Goal: Book appointment/travel/reservation

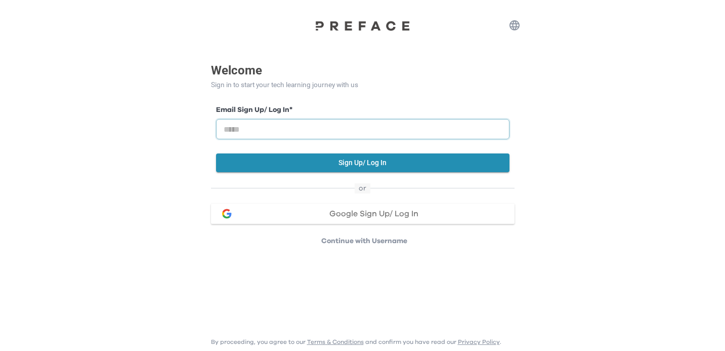
click at [311, 123] on input "email" at bounding box center [362, 129] width 293 height 20
type input "**********"
click at [312, 162] on button "Sign Up/ Log In" at bounding box center [362, 162] width 293 height 19
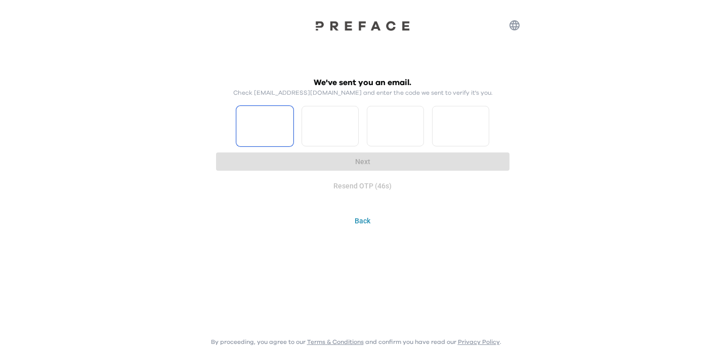
click at [281, 131] on input "Please enter OTP character 1" at bounding box center [264, 126] width 57 height 40
type input "*"
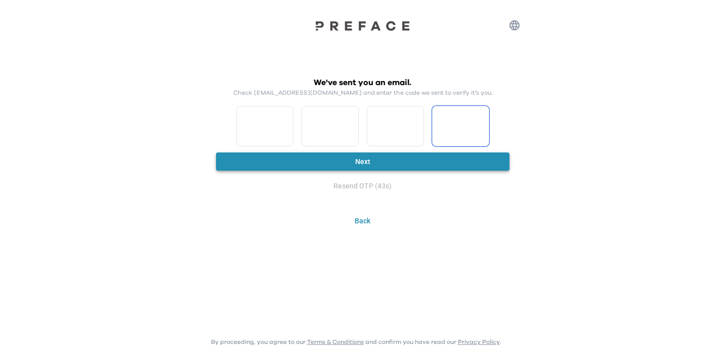
type input "*"
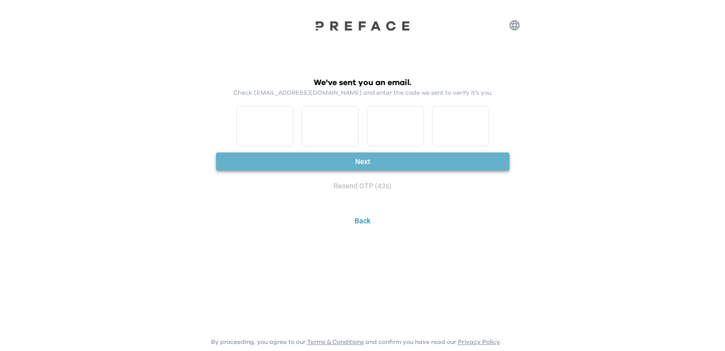
click at [324, 153] on button "Next" at bounding box center [362, 161] width 293 height 19
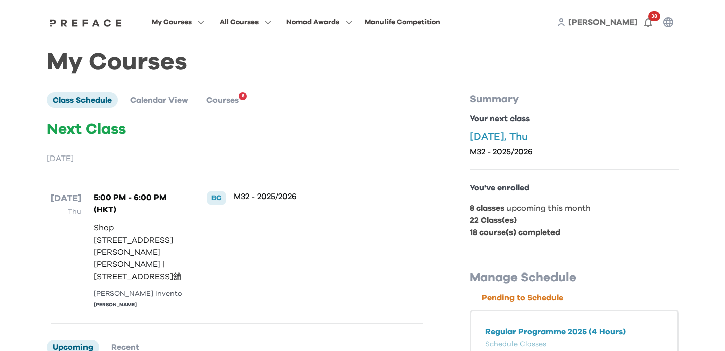
click at [324, 152] on p "[DATE]" at bounding box center [237, 158] width 380 height 12
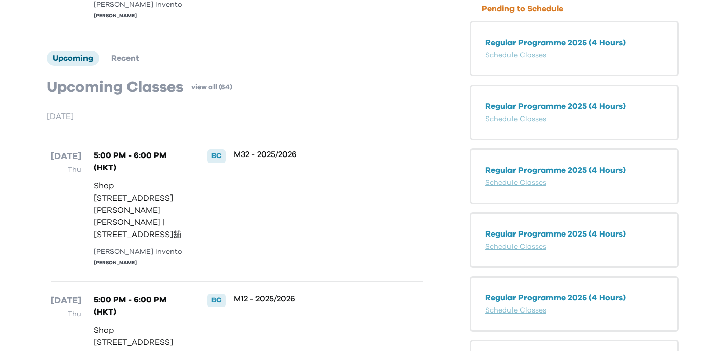
scroll to position [227, 0]
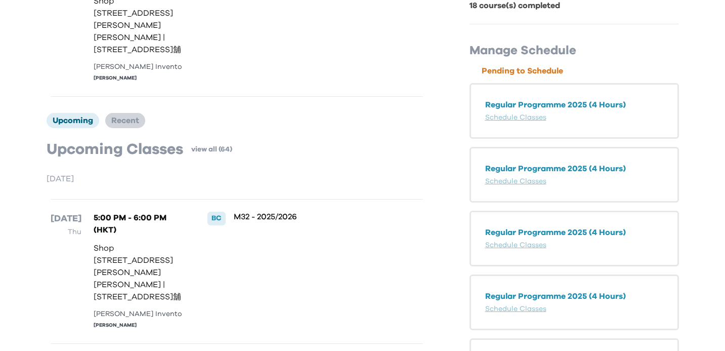
click at [122, 124] on li "Recent" at bounding box center [125, 120] width 40 height 15
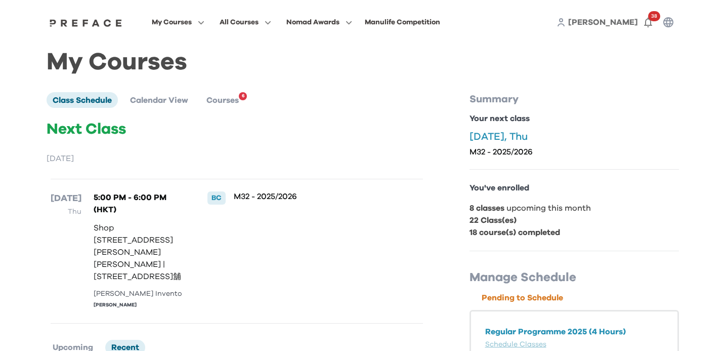
scroll to position [0, 0]
click at [243, 100] on span "6" at bounding box center [243, 96] width 8 height 8
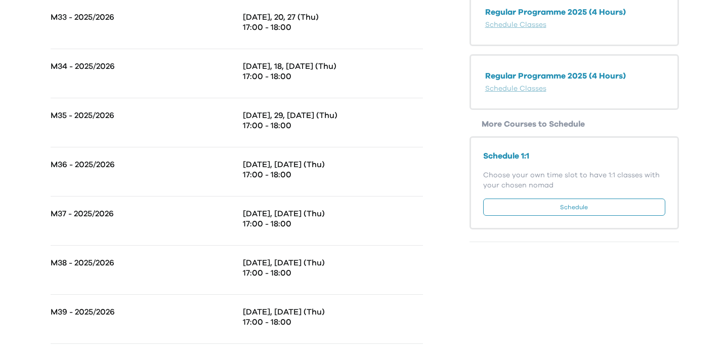
scroll to position [588, 0]
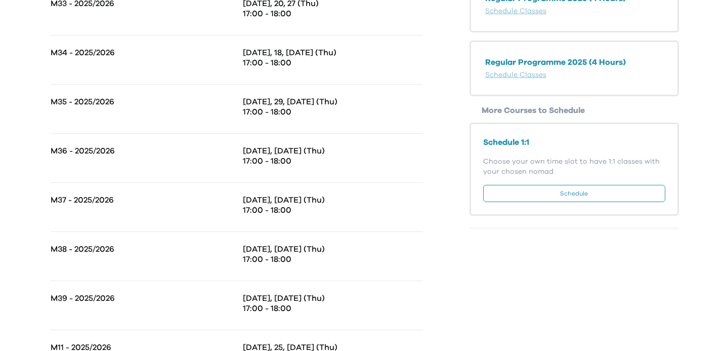
click at [564, 194] on button "Schedule" at bounding box center [574, 193] width 182 height 17
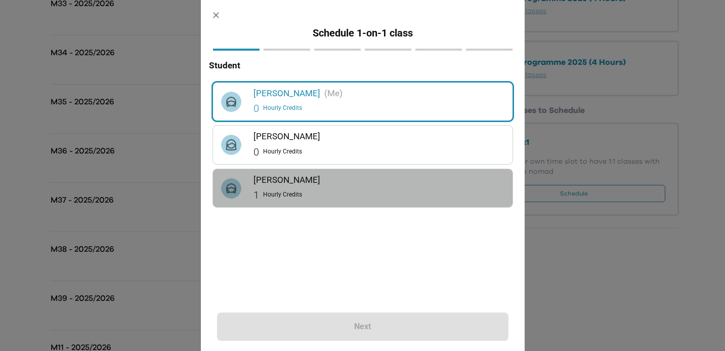
click at [346, 169] on div "[PERSON_NAME] 1 Hourly Credits" at bounding box center [362, 188] width 299 height 38
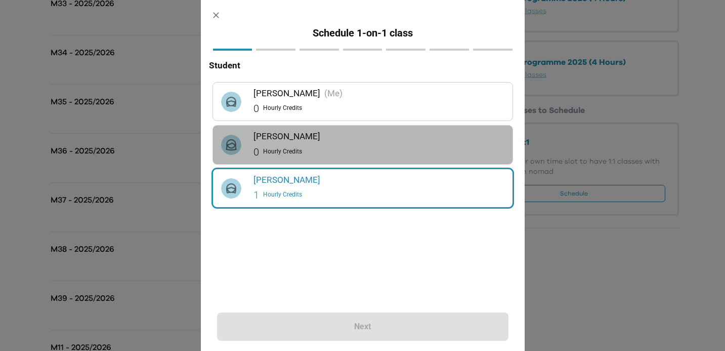
click at [350, 150] on div "0 Hourly Credits" at bounding box center [378, 152] width 251 height 16
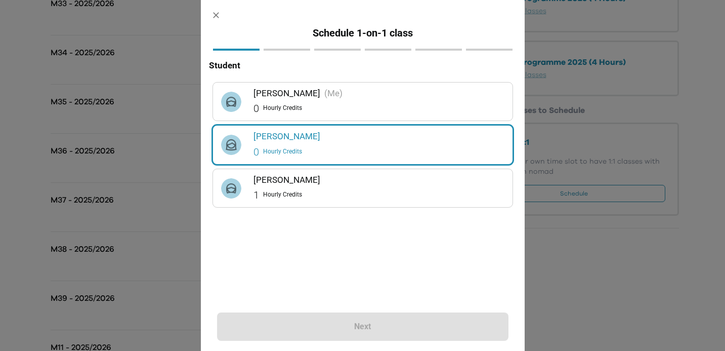
click at [293, 179] on h6 "[PERSON_NAME]" at bounding box center [378, 180] width 251 height 14
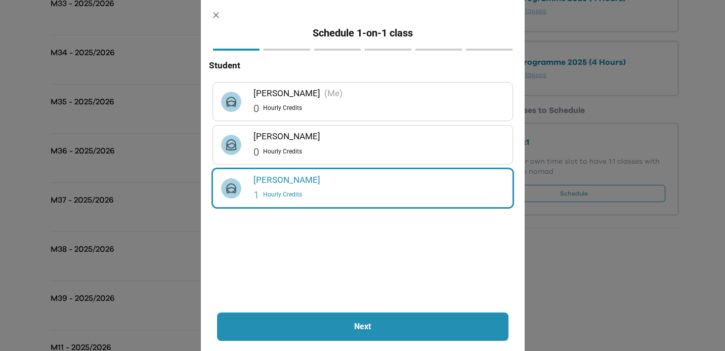
click at [332, 328] on p "Next" at bounding box center [362, 326] width 237 height 12
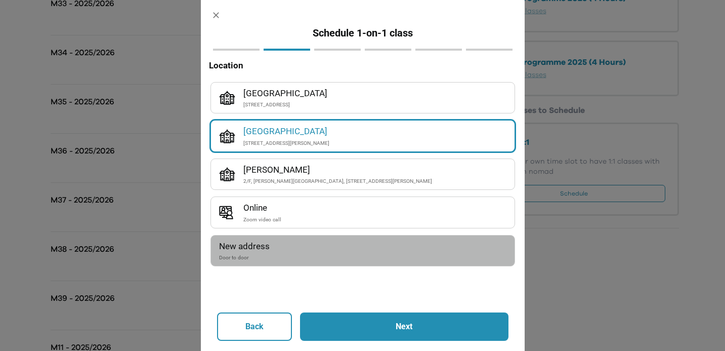
click at [264, 255] on div "Door to door" at bounding box center [362, 257] width 287 height 9
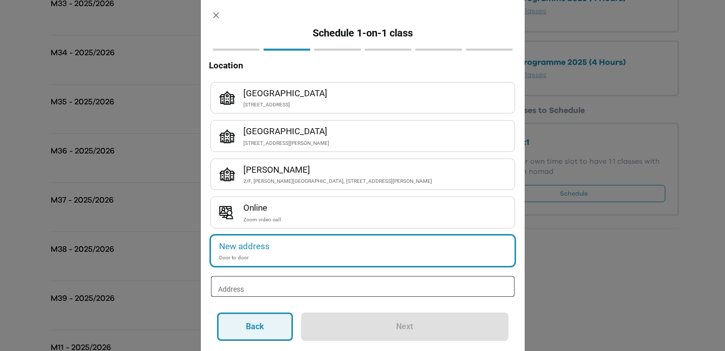
click at [268, 328] on button "Back" at bounding box center [255, 326] width 76 height 28
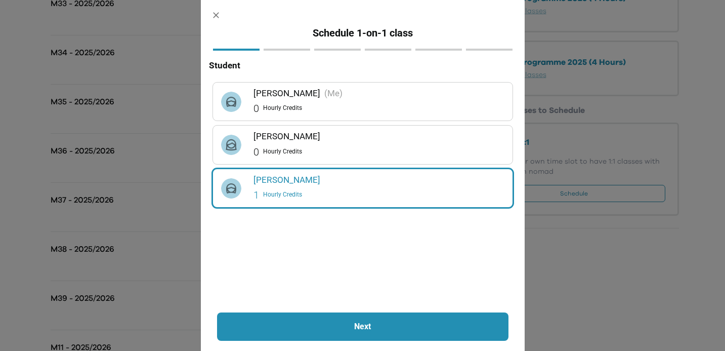
click at [292, 188] on div "1 Hourly Credits" at bounding box center [378, 195] width 251 height 16
click at [297, 323] on p "Next" at bounding box center [362, 326] width 237 height 12
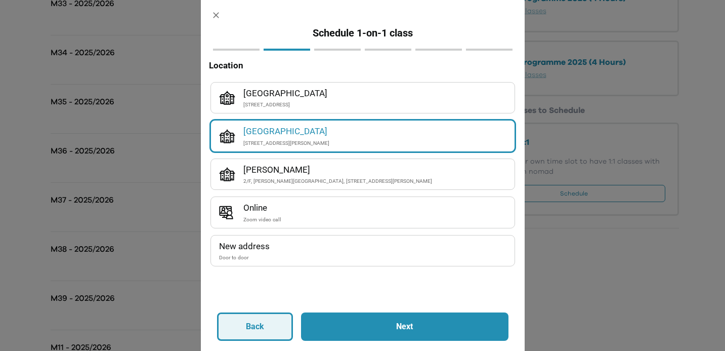
click at [274, 331] on button "Back" at bounding box center [255, 326] width 76 height 28
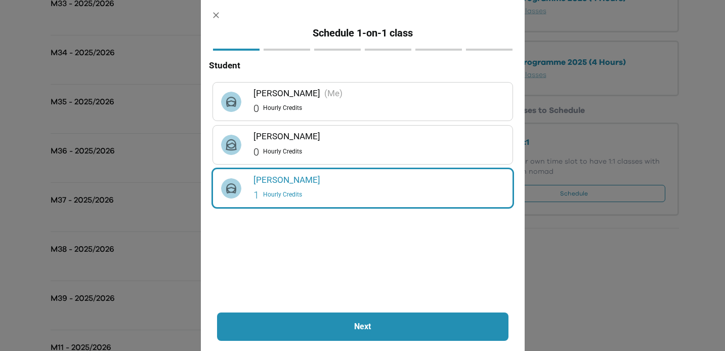
click at [212, 11] on icon "button" at bounding box center [216, 15] width 11 height 11
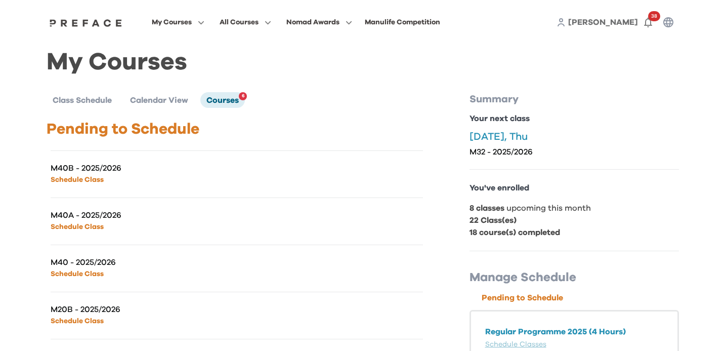
scroll to position [0, 0]
click at [147, 95] on li "Calendar View" at bounding box center [159, 99] width 70 height 15
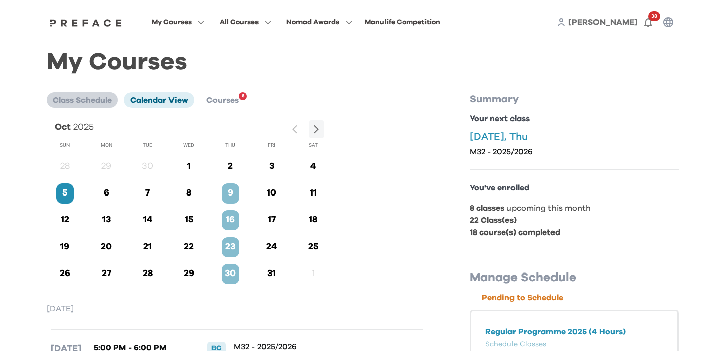
click at [115, 98] on li "Class Schedule" at bounding box center [82, 99] width 71 height 15
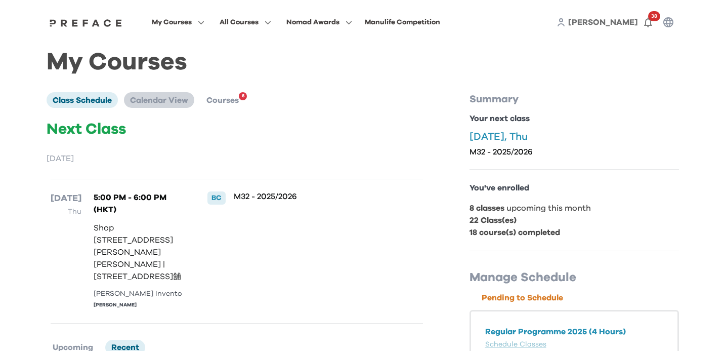
click at [144, 101] on span "Calendar View" at bounding box center [159, 100] width 58 height 8
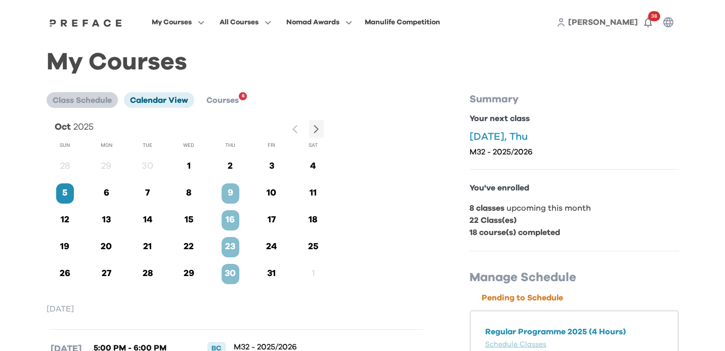
click at [88, 100] on span "Class Schedule" at bounding box center [82, 100] width 59 height 8
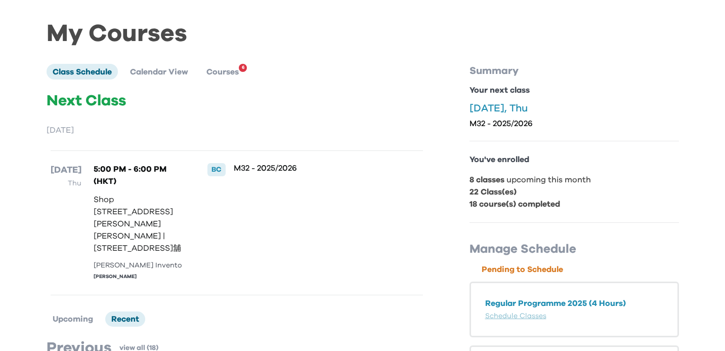
scroll to position [8, 0]
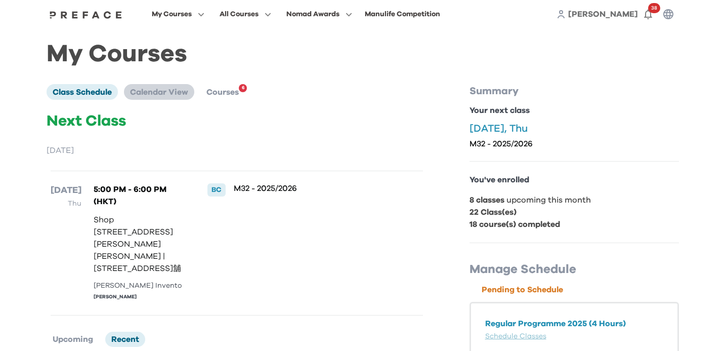
click at [182, 91] on span "Calendar View" at bounding box center [159, 92] width 58 height 8
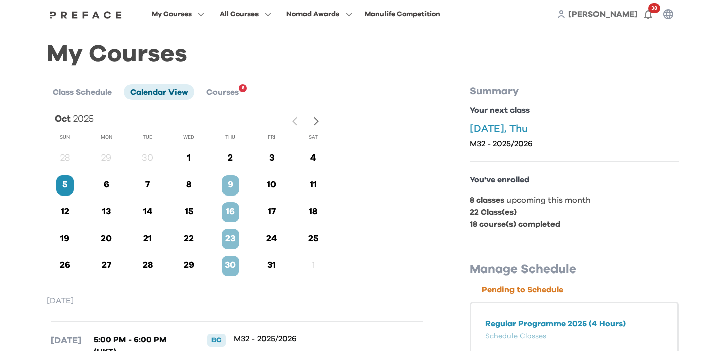
click at [323, 124] on button "button" at bounding box center [316, 121] width 15 height 19
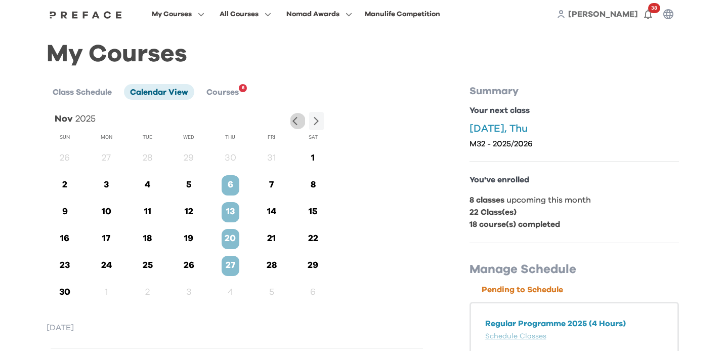
click at [298, 118] on icon "button" at bounding box center [297, 121] width 11 height 11
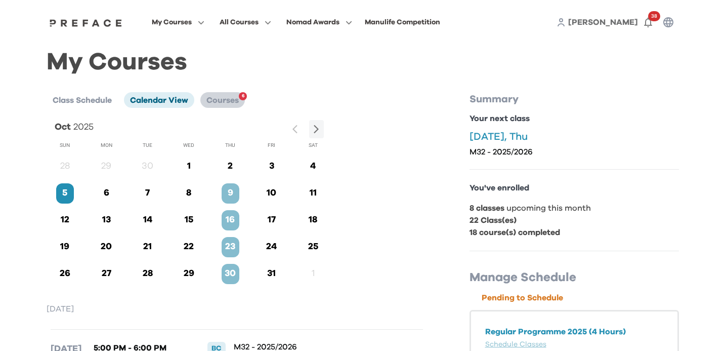
scroll to position [-1, 0]
click at [224, 105] on li "Courses 6" at bounding box center [222, 99] width 45 height 15
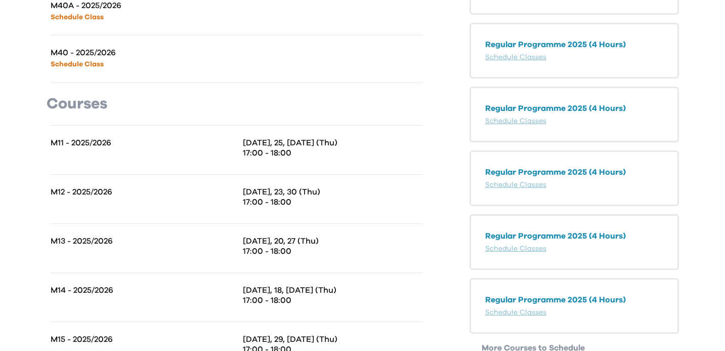
scroll to position [351, 0]
